Goal: Transaction & Acquisition: Subscribe to service/newsletter

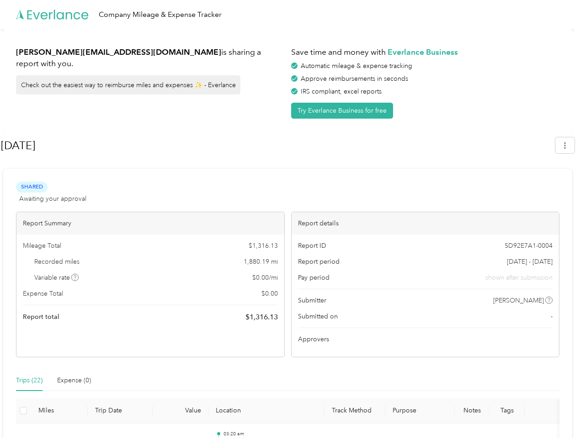
click at [291, 219] on div "Report details" at bounding box center [425, 223] width 268 height 22
click at [290, 15] on div "Company Mileage & Expense Tracker" at bounding box center [287, 14] width 575 height 29
click at [343, 111] on button "Try Everlance Business for free" at bounding box center [342, 111] width 102 height 16
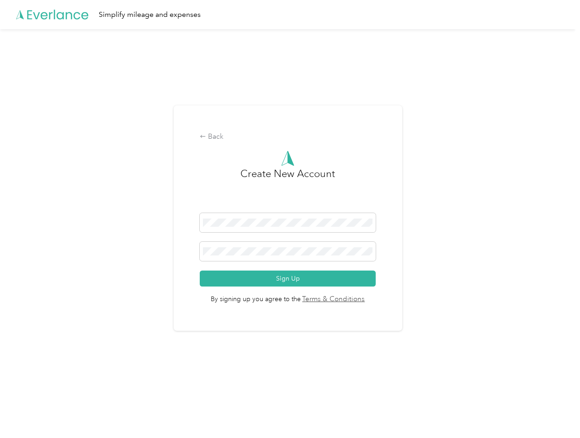
click at [277, 146] on div "Back Create New Account Sign Up By signing up you agree to the Terms & Conditio…" at bounding box center [288, 218] width 228 height 226
click at [569, 145] on div "Back Create New Account Sign Up By signing up you agree to the Terms & Conditio…" at bounding box center [287, 222] width 575 height 386
click at [75, 278] on div "Back Create New Account Sign Up By signing up you agree to the Terms & Conditio…" at bounding box center [287, 222] width 575 height 386
click at [360, 301] on link "Terms & Conditions" at bounding box center [333, 300] width 64 height 11
click at [29, 381] on div "Back Create New Account Sign Up By signing up you agree to the Terms & Conditio…" at bounding box center [287, 222] width 575 height 386
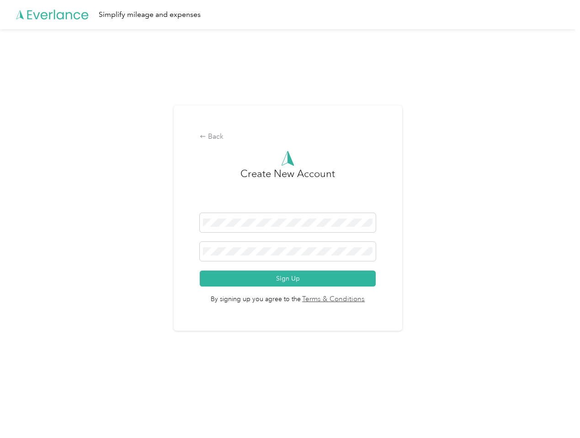
click at [74, 381] on div "Back Create New Account Sign Up By signing up you agree to the Terms & Conditio…" at bounding box center [287, 222] width 575 height 386
click at [23, 411] on div "Back Create New Account Sign Up By signing up you agree to the Terms & Conditio…" at bounding box center [287, 222] width 575 height 386
